Goal: Information Seeking & Learning: Understand process/instructions

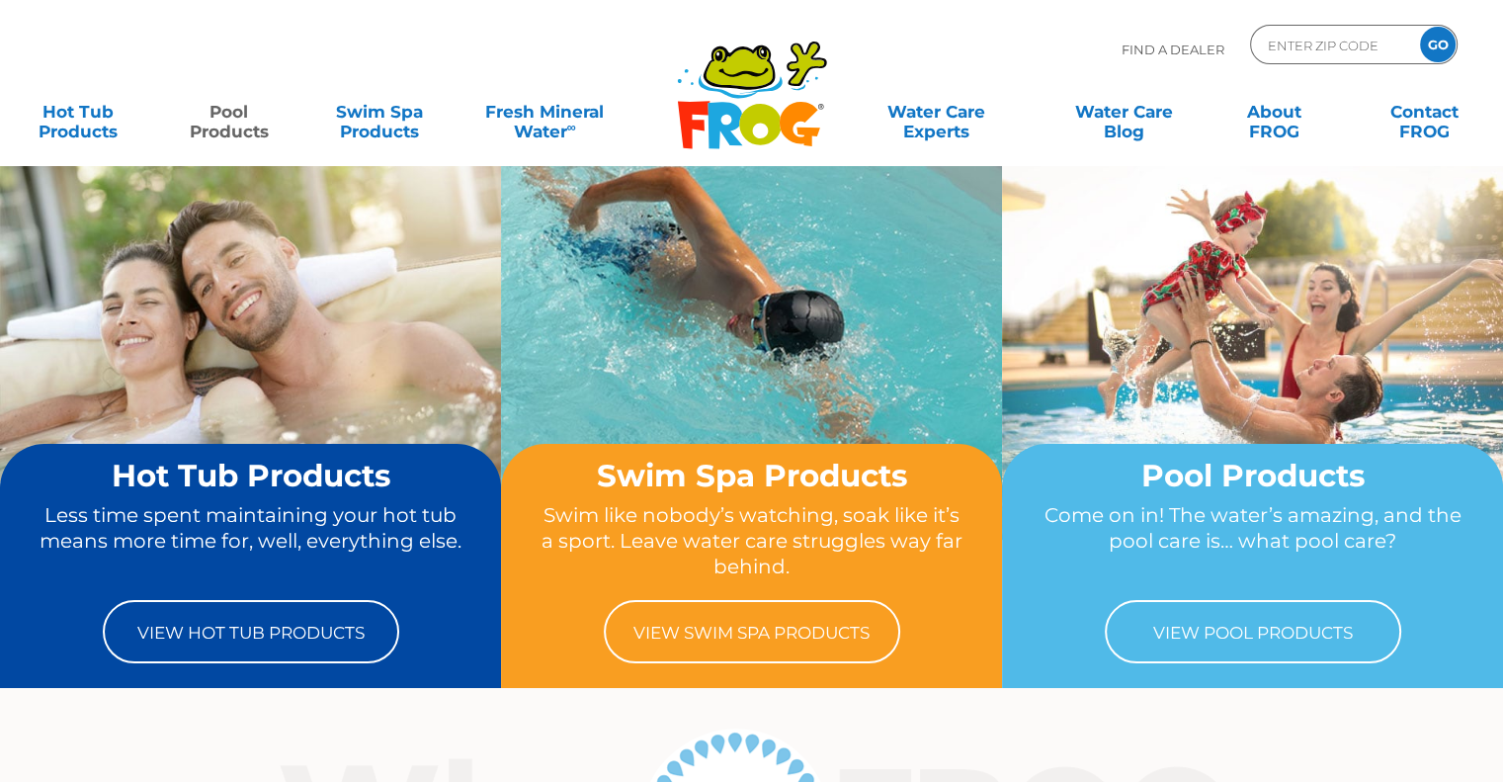
click at [238, 128] on link "Pool Products" at bounding box center [228, 112] width 117 height 40
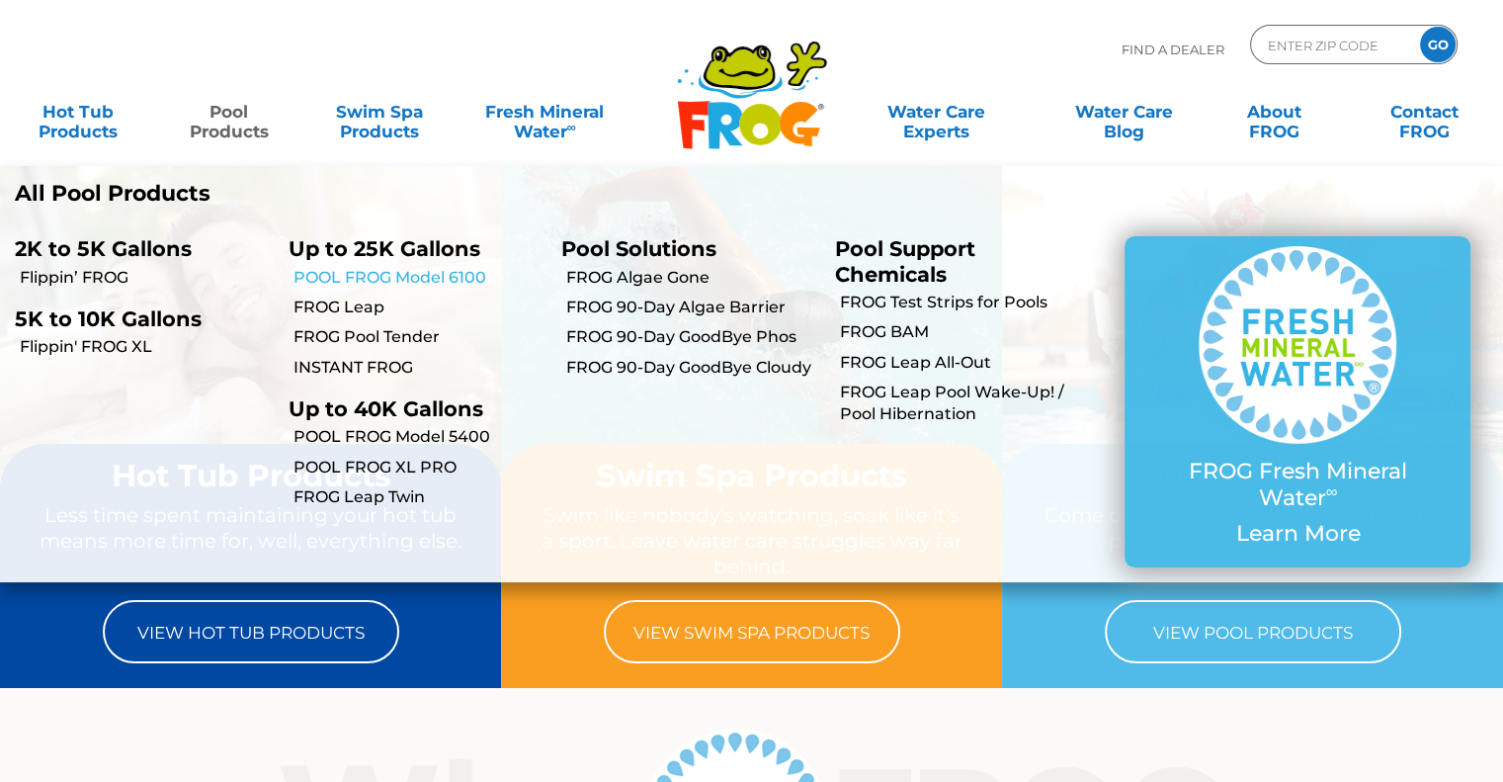
click at [382, 279] on link "POOL FROG Model 6100" at bounding box center [420, 278] width 254 height 22
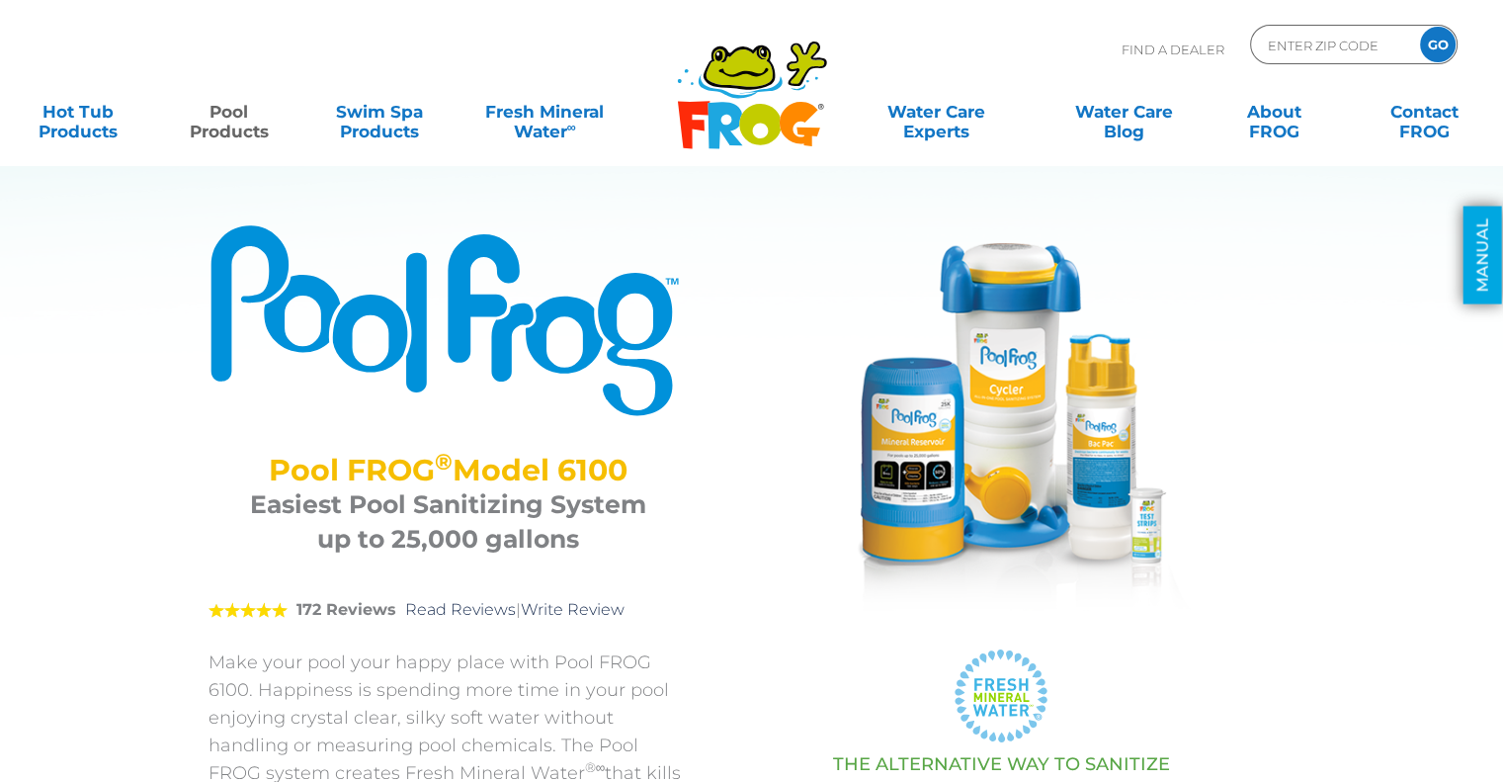
click at [1486, 257] on link "MANUAL" at bounding box center [1483, 256] width 39 height 98
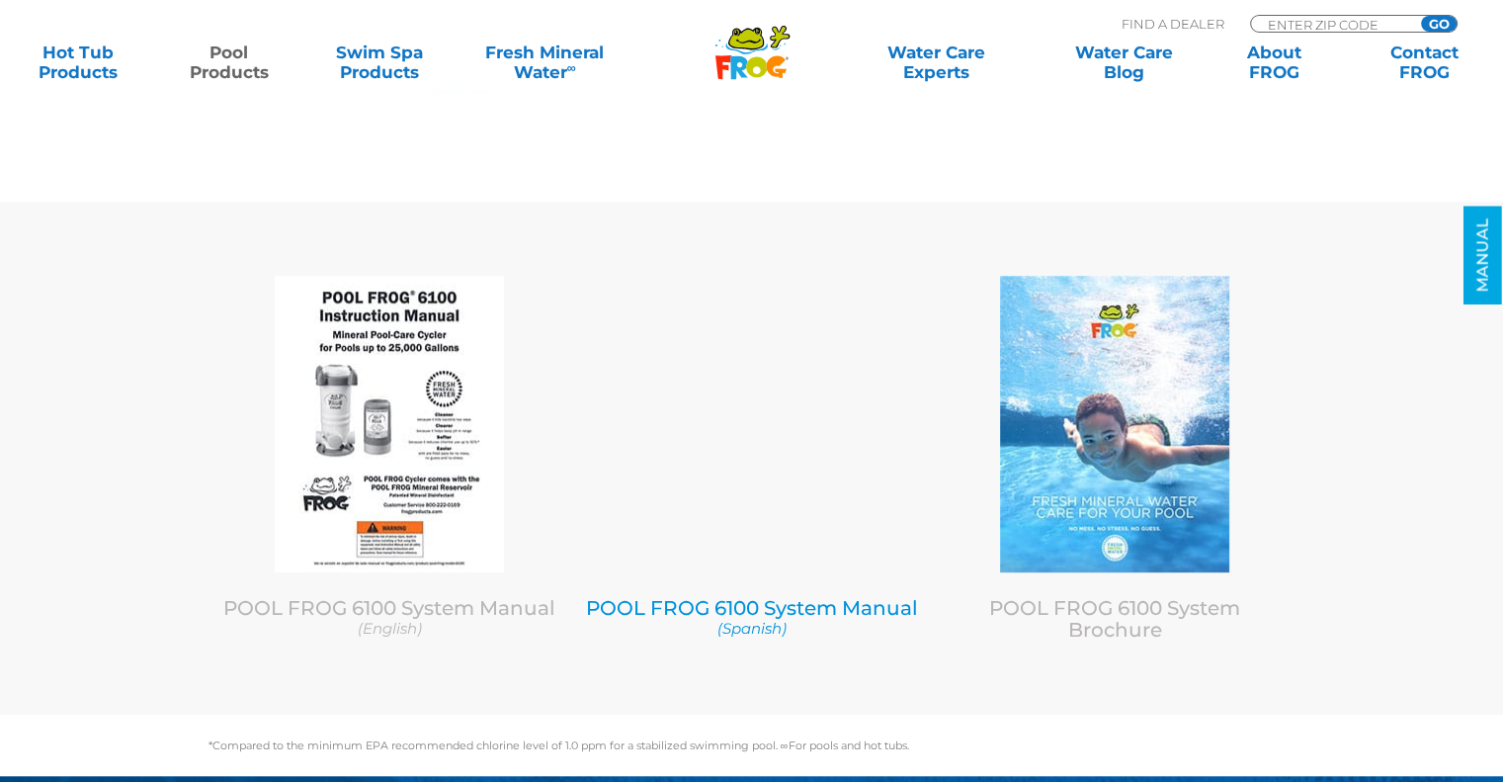
scroll to position [8532, 0]
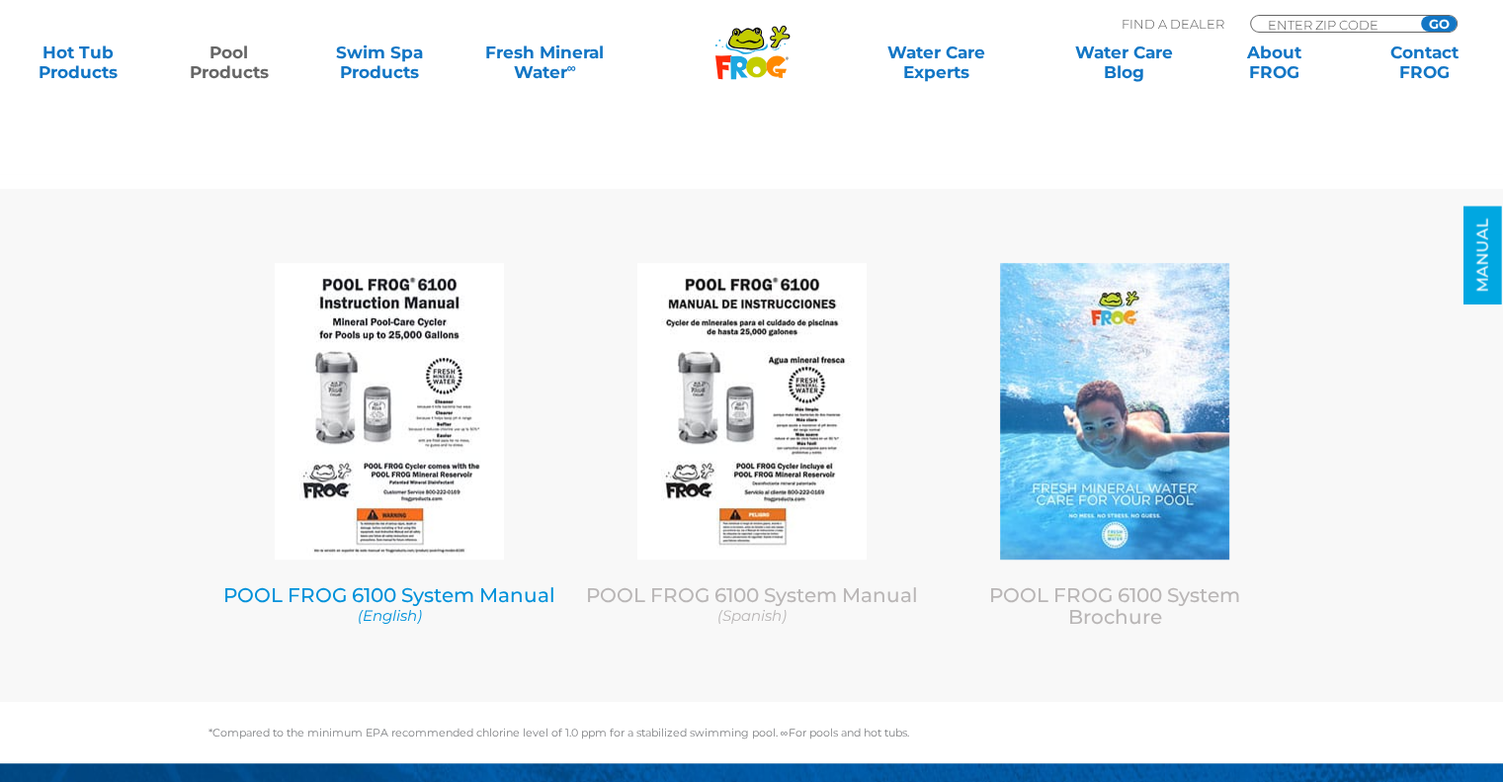
click at [441, 592] on link "POOL FROG 6100 System Manual (English)" at bounding box center [389, 604] width 333 height 42
click at [947, 41] on div "MENU MENU Hot Tub Products All Hot Tub Products All Hot Tub Products FROG @ease…" at bounding box center [752, 46] width 1464 height 37
click at [930, 50] on link "Water Care Experts" at bounding box center [936, 62] width 191 height 40
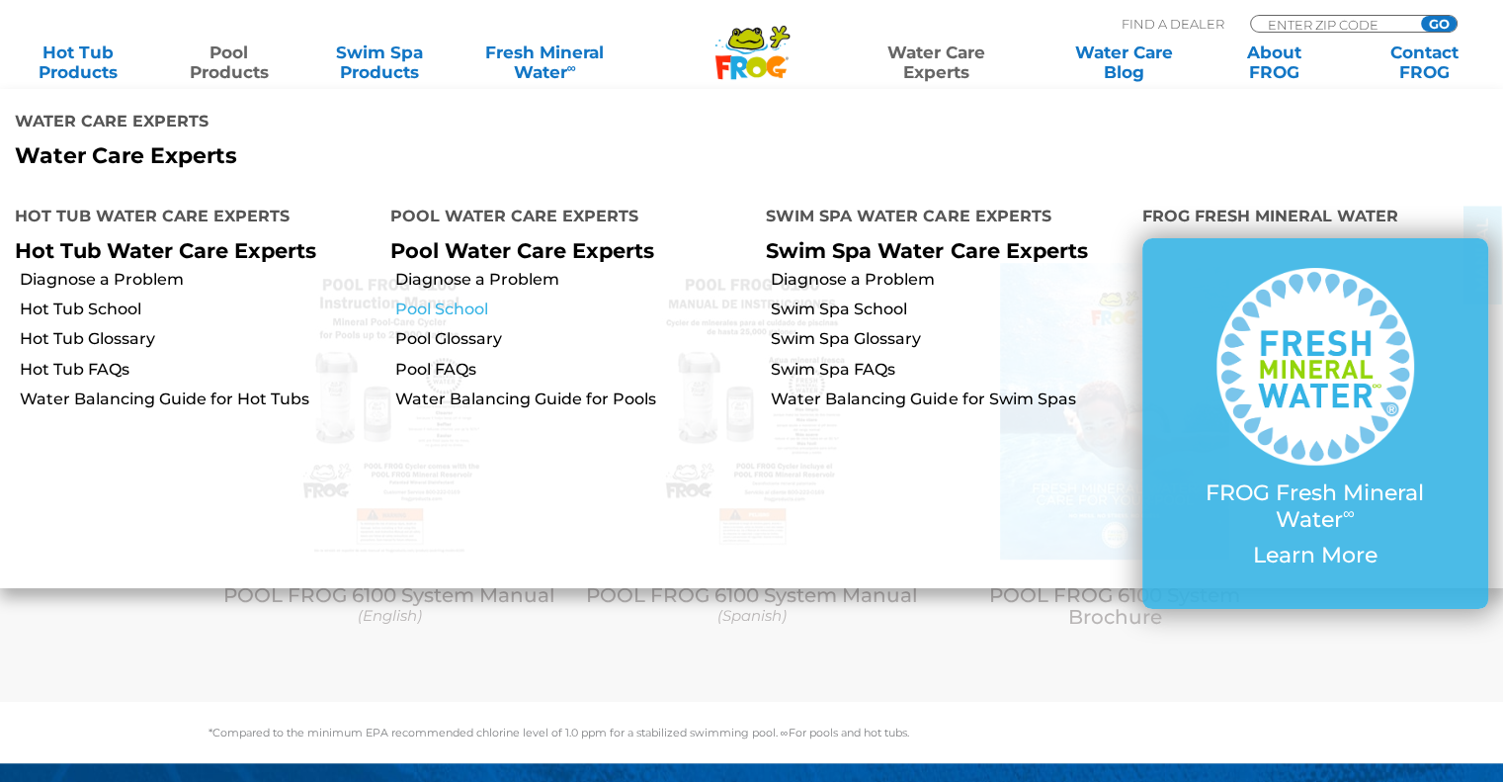
click at [470, 307] on link "Pool School" at bounding box center [573, 309] width 356 height 22
